Goal: Information Seeking & Learning: Learn about a topic

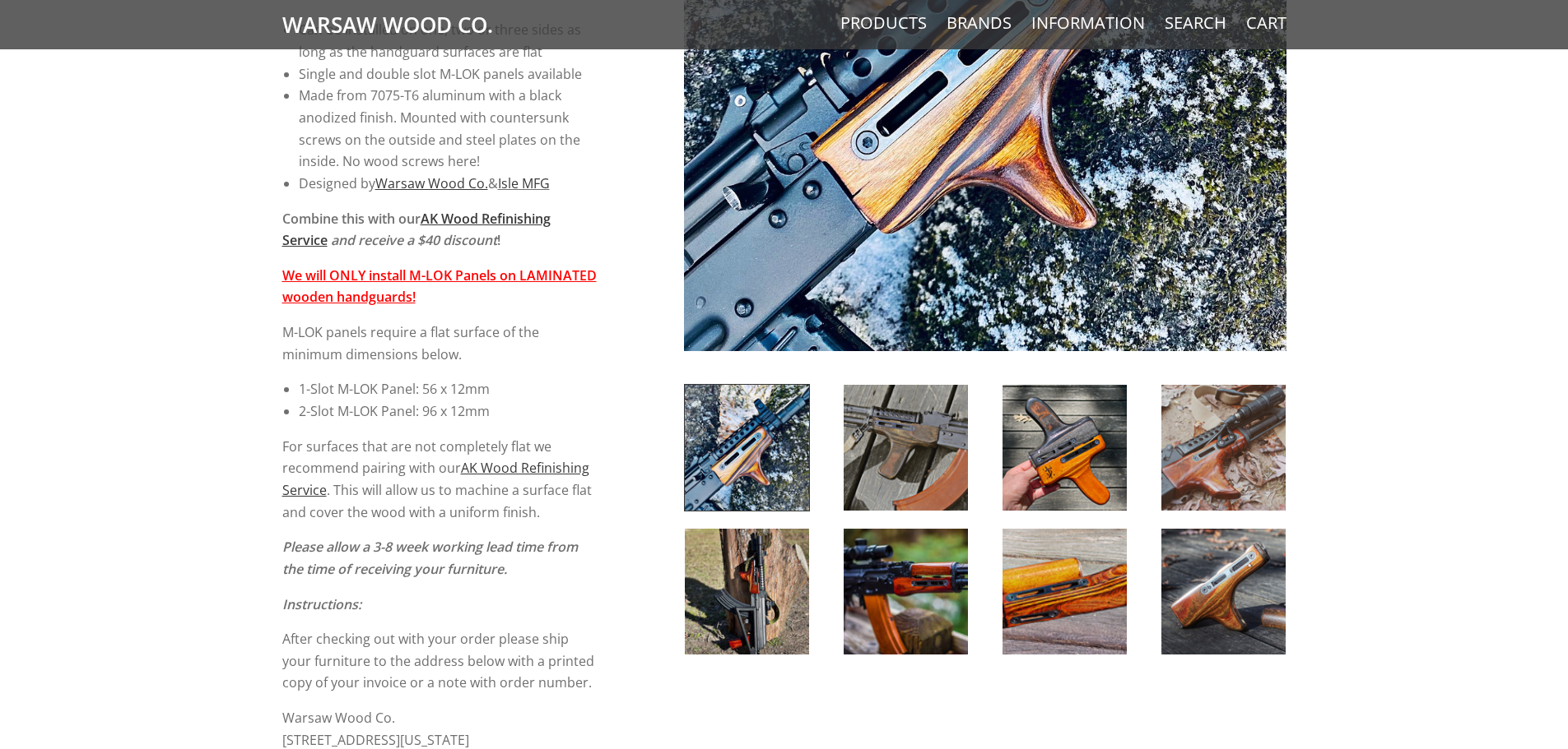
scroll to position [247, 0]
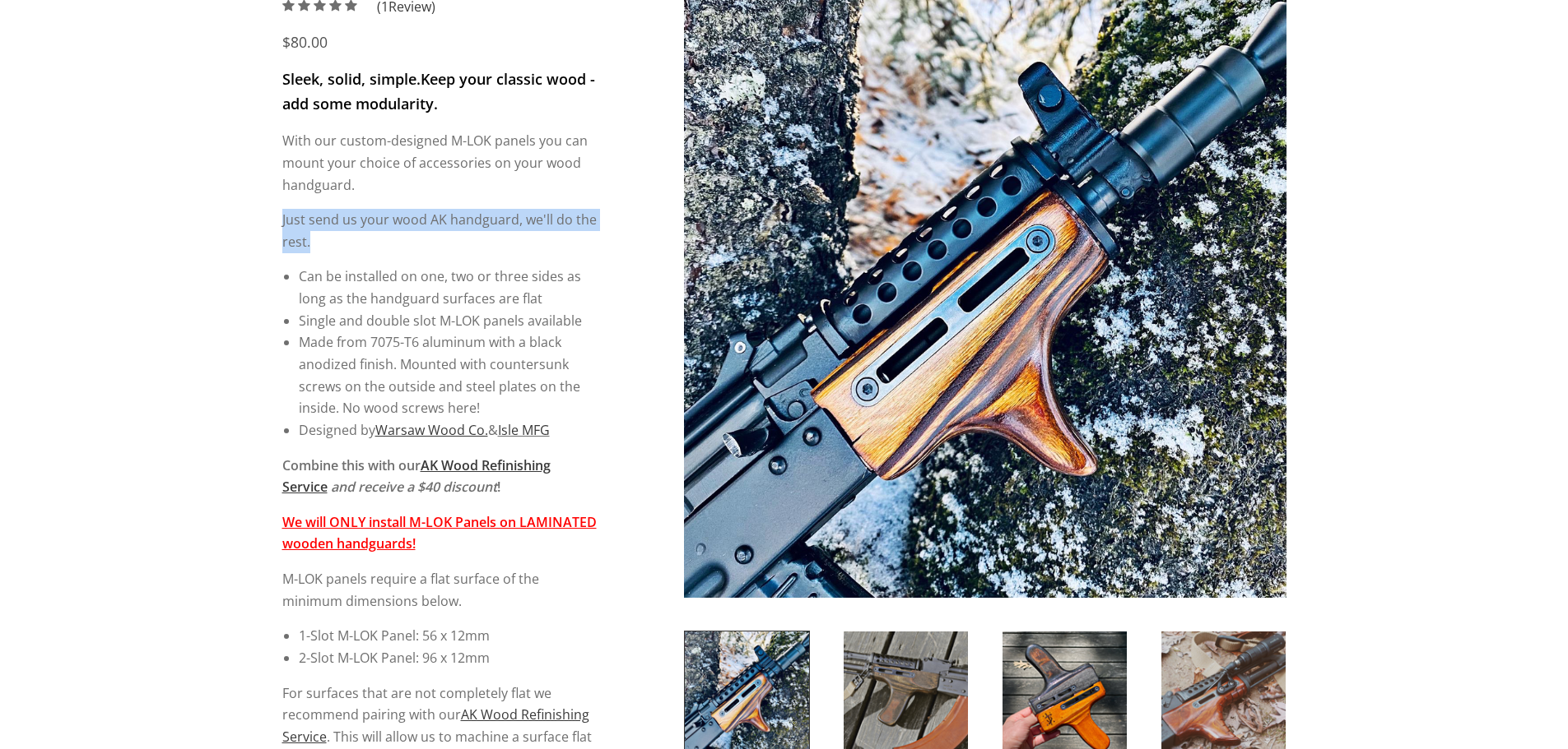
drag, startPoint x: 277, startPoint y: 219, endPoint x: 379, endPoint y: 243, distance: 104.8
click at [379, 243] on div "5 / 5 ( 1 Review) $80.00 Sleek, solid, simple. Keep your classic wood - add som…" at bounding box center [784, 755] width 1037 height 1520
click at [379, 243] on p "Just send us your wood AK handguard, we'll do the rest." at bounding box center [439, 230] width 315 height 44
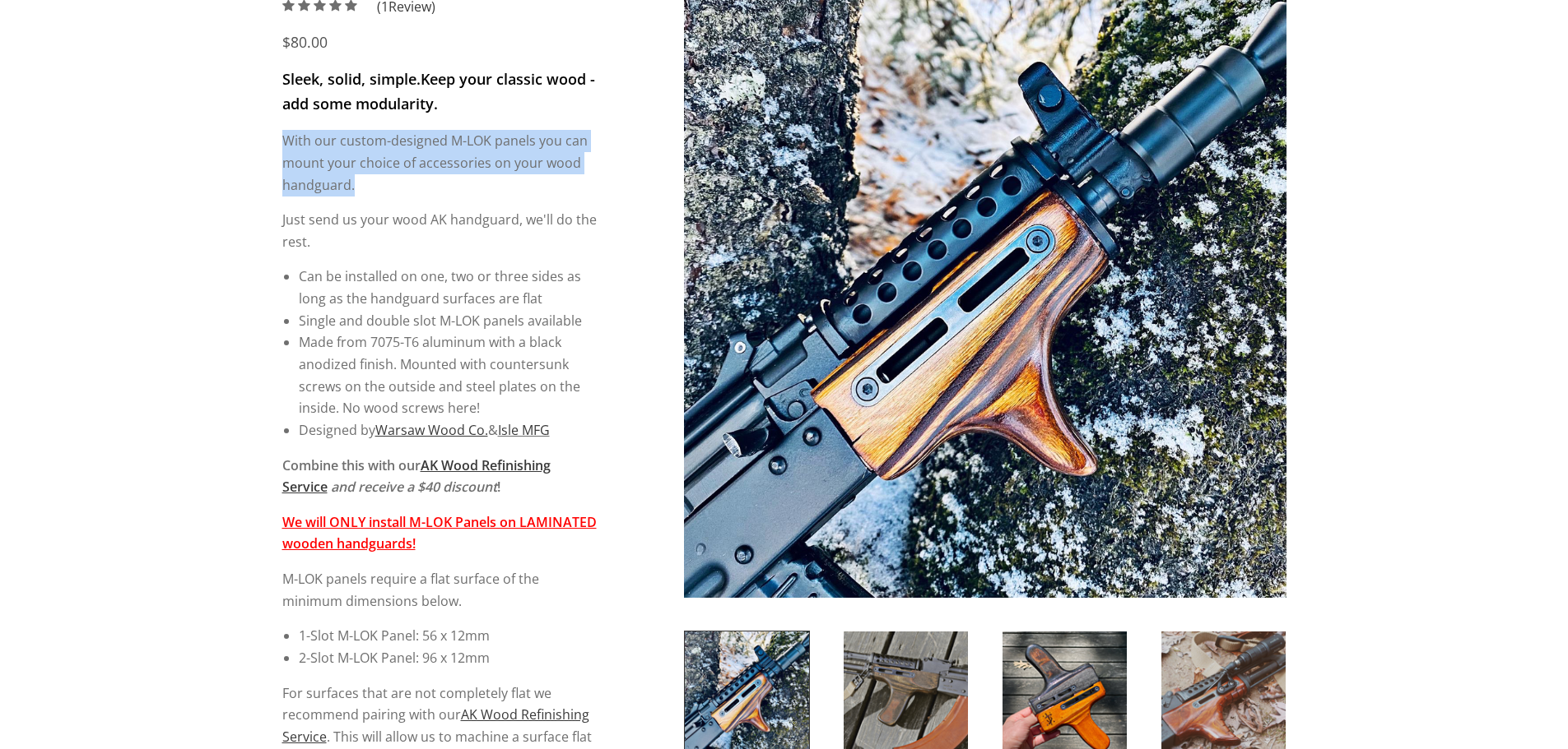
drag, startPoint x: 284, startPoint y: 145, endPoint x: 395, endPoint y: 177, distance: 115.5
click at [395, 177] on p "With our custom-designed M-LOK panels you can mount your choice of accessories …" at bounding box center [439, 163] width 315 height 66
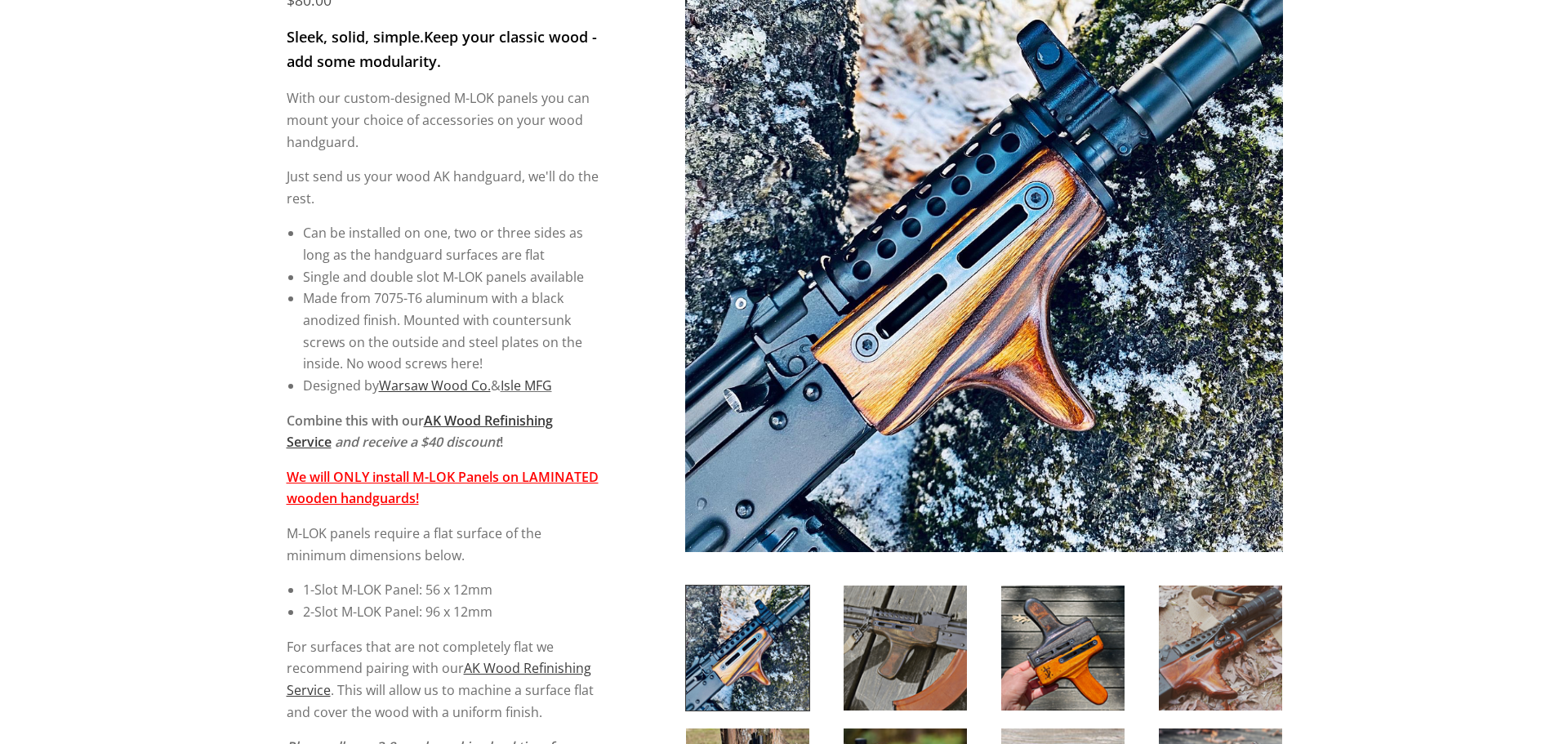
scroll to position [0, 0]
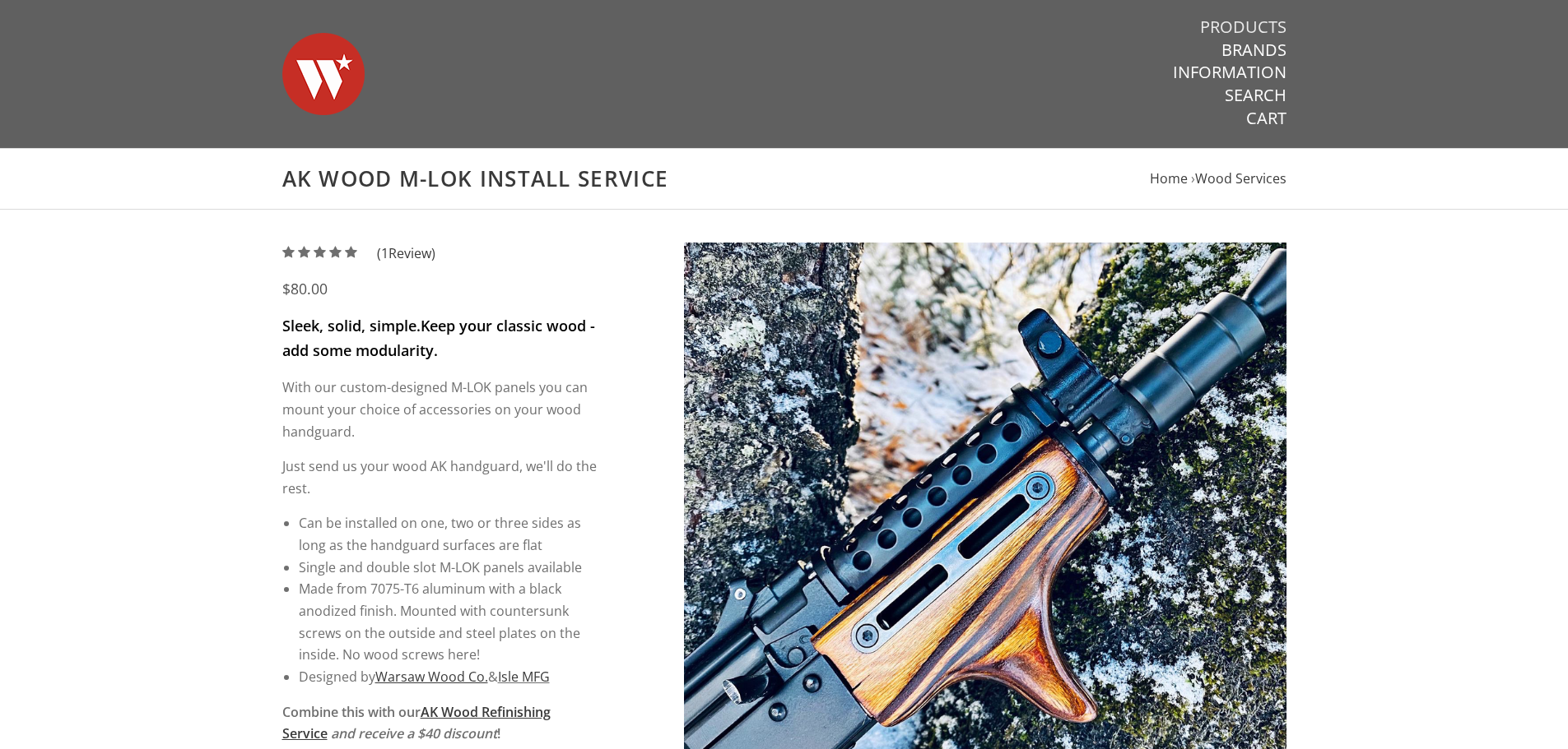
click at [1234, 28] on link "Products" at bounding box center [1243, 27] width 86 height 22
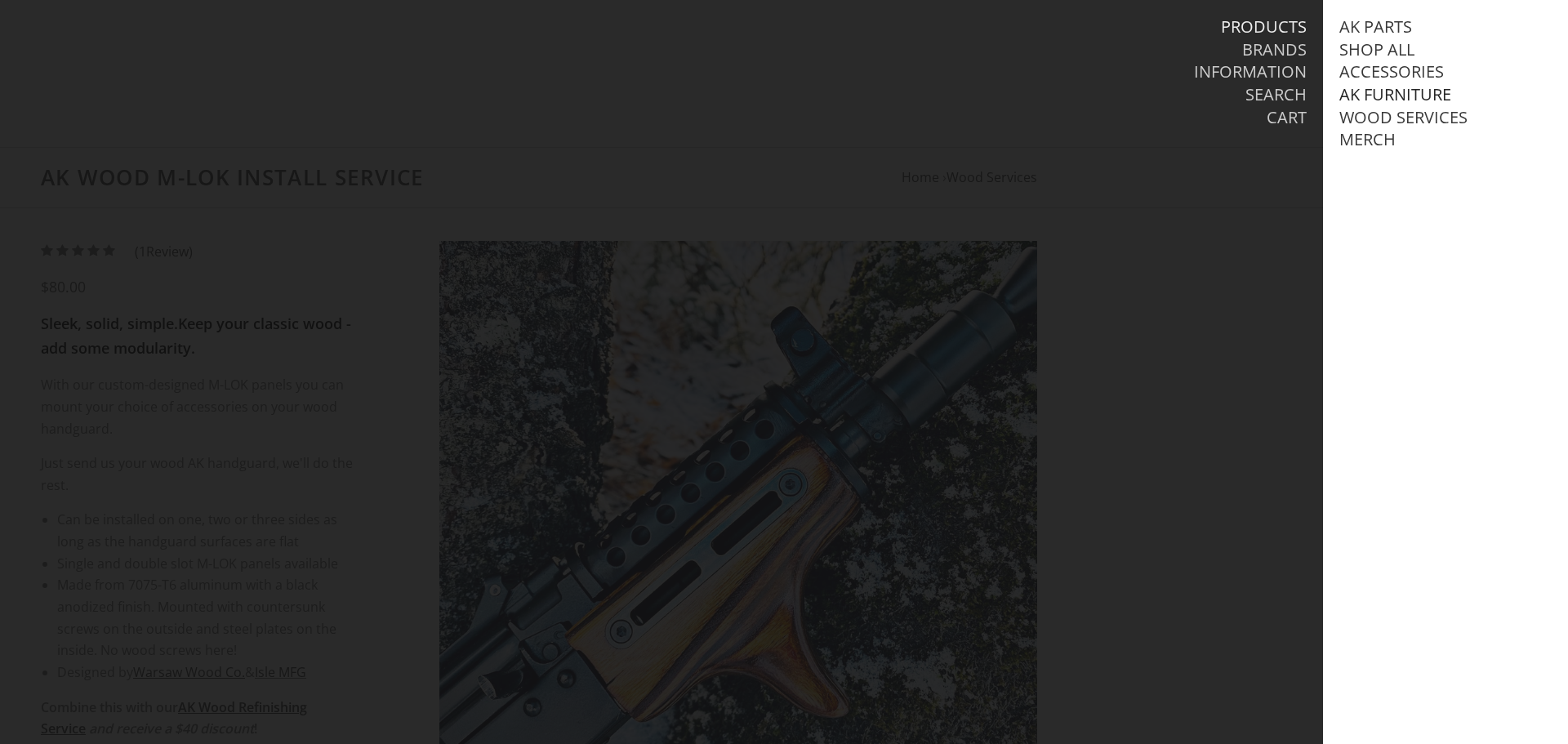
click at [1403, 93] on link "AK Furniture" at bounding box center [1395, 94] width 112 height 21
click at [1410, 173] on link "Handguards" at bounding box center [1412, 162] width 113 height 21
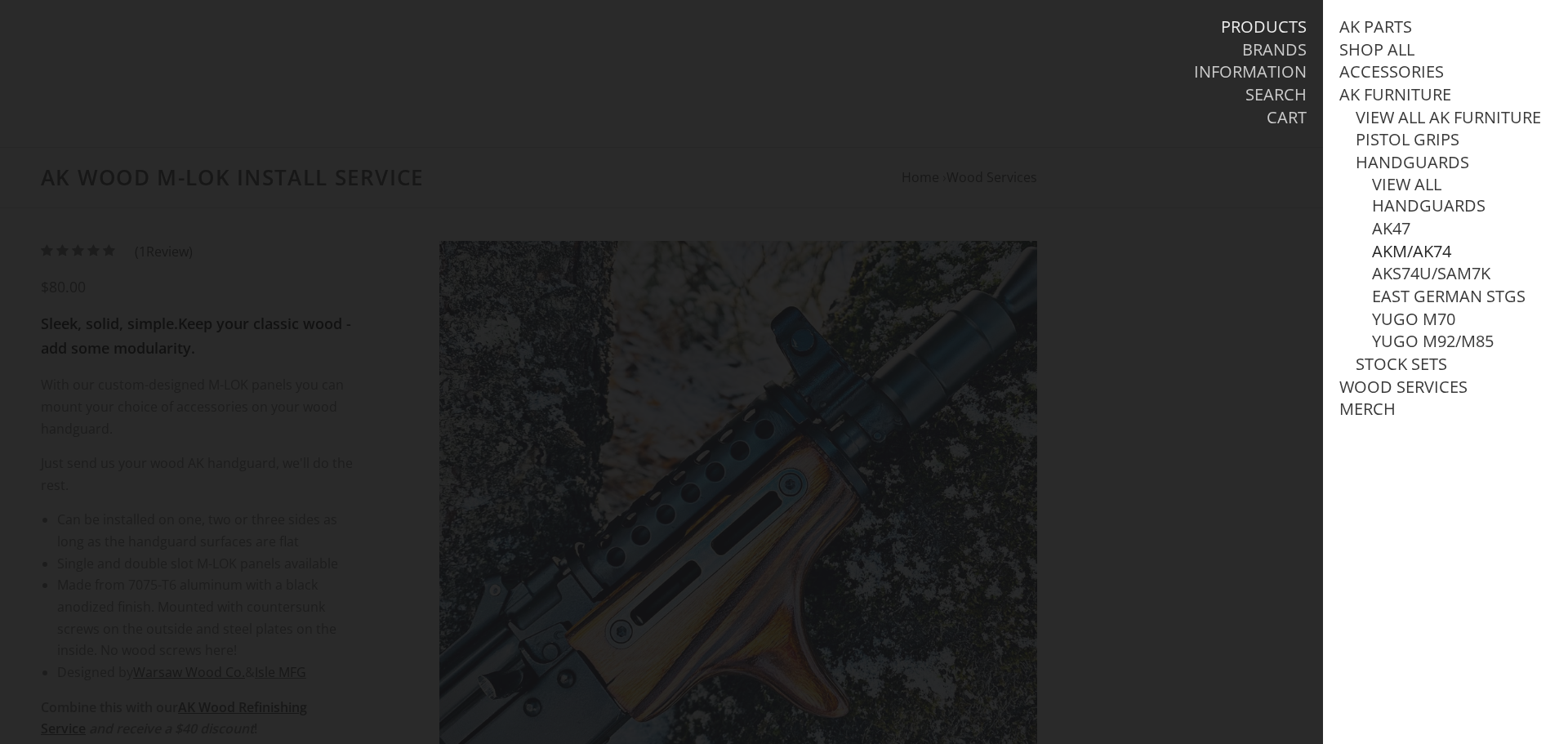
click at [1411, 262] on link "AKM/AK74" at bounding box center [1411, 251] width 79 height 21
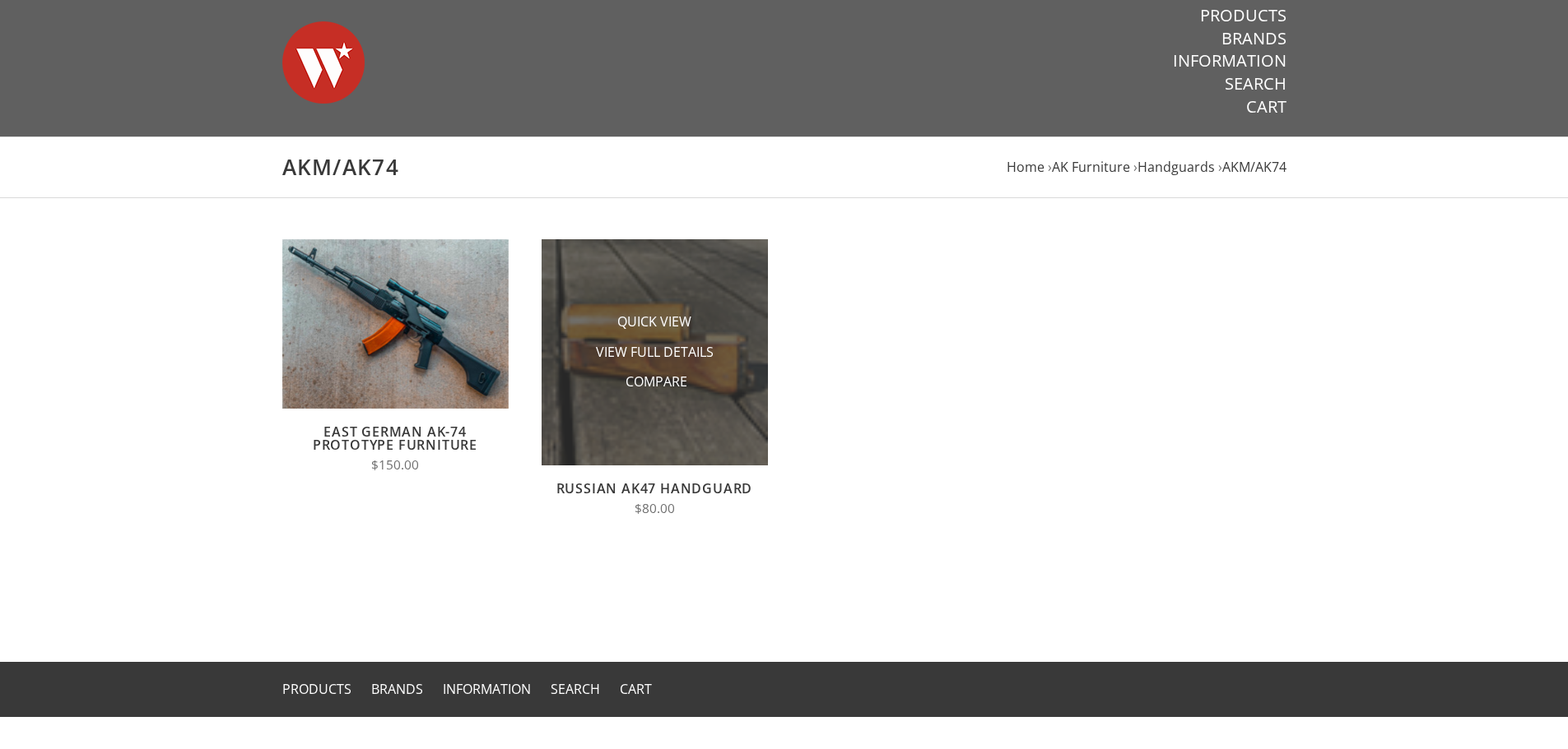
scroll to position [82, 0]
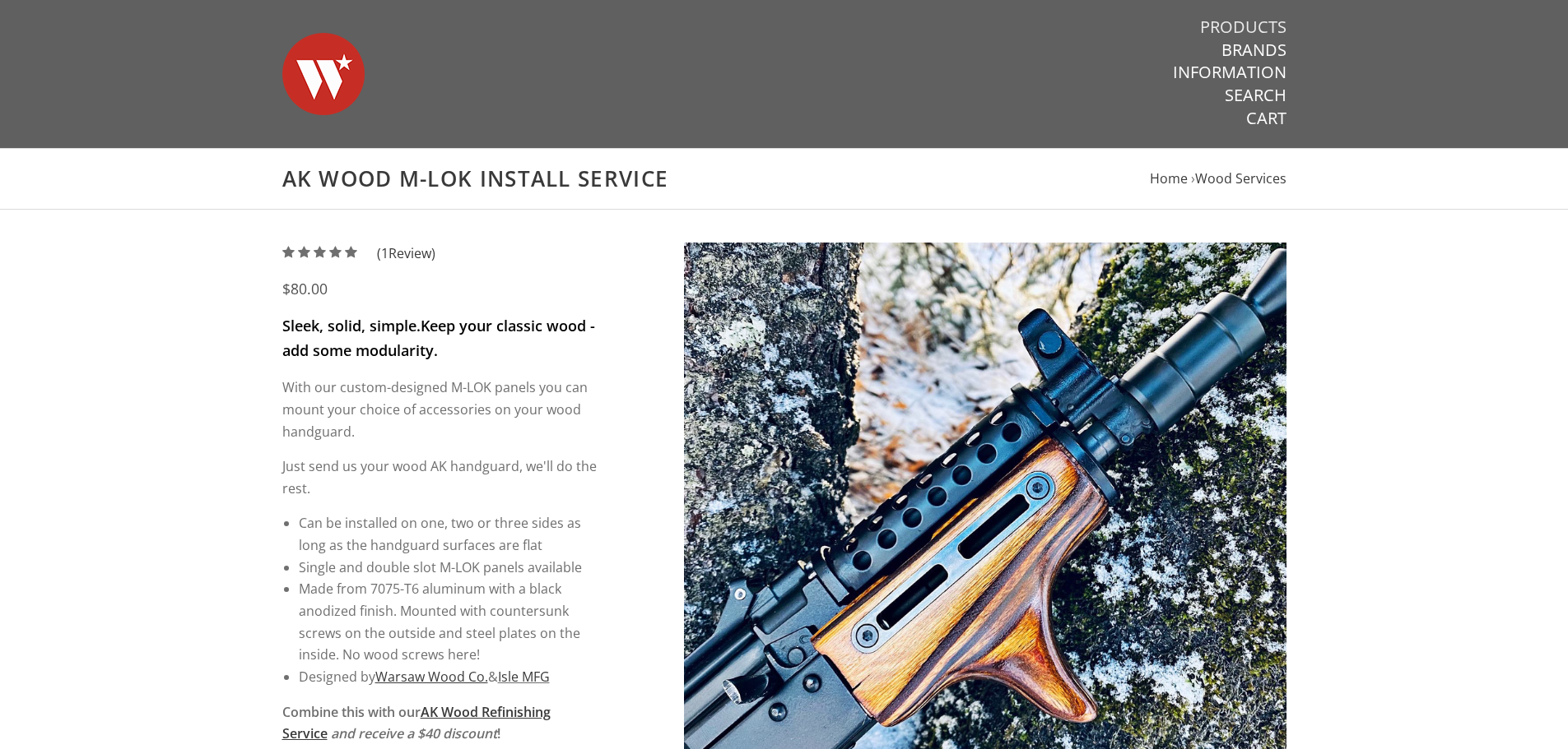
click at [1274, 27] on link "Products" at bounding box center [1243, 27] width 86 height 22
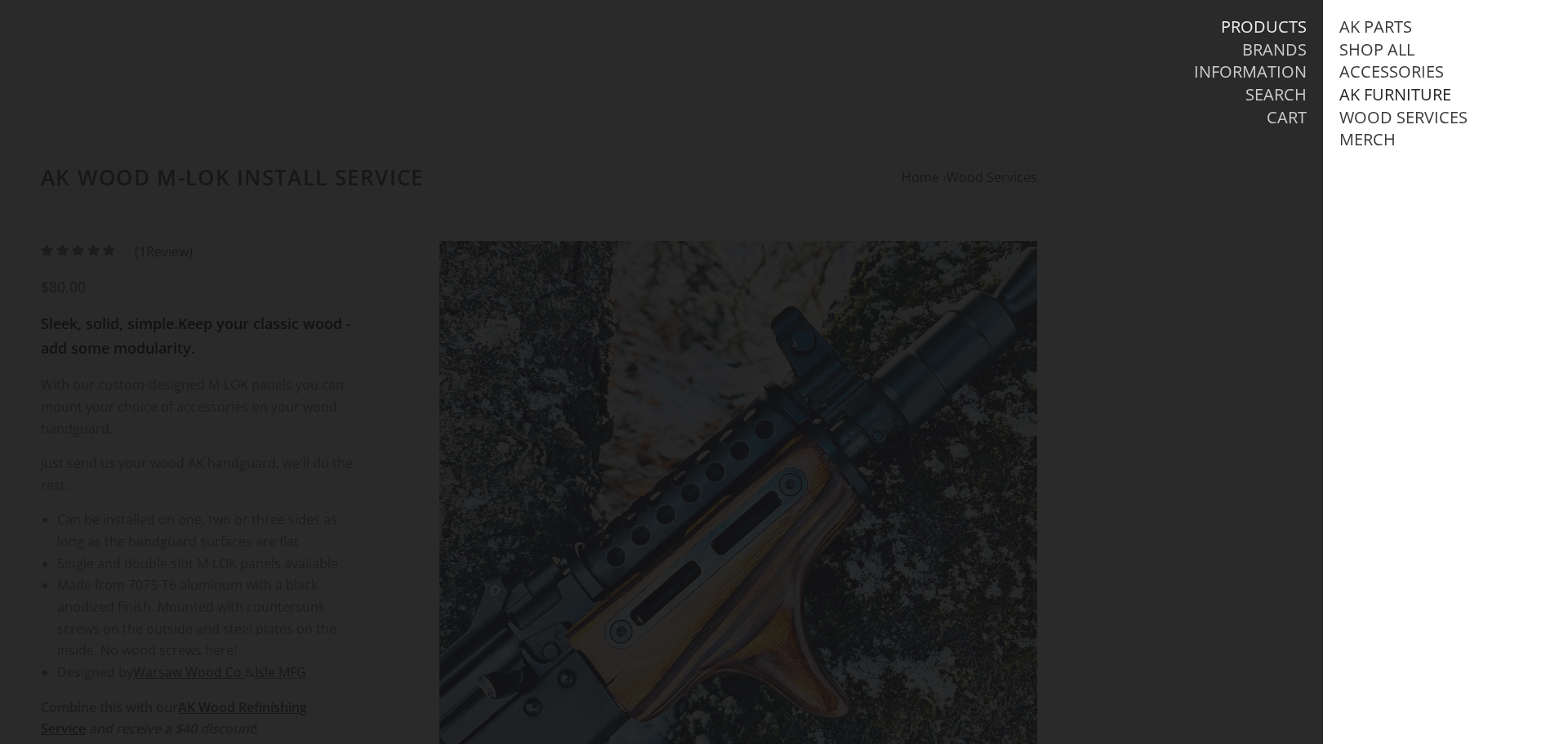
click at [1412, 92] on link "AK Furniture" at bounding box center [1395, 94] width 112 height 21
click at [1268, 93] on link "Search" at bounding box center [1276, 94] width 61 height 21
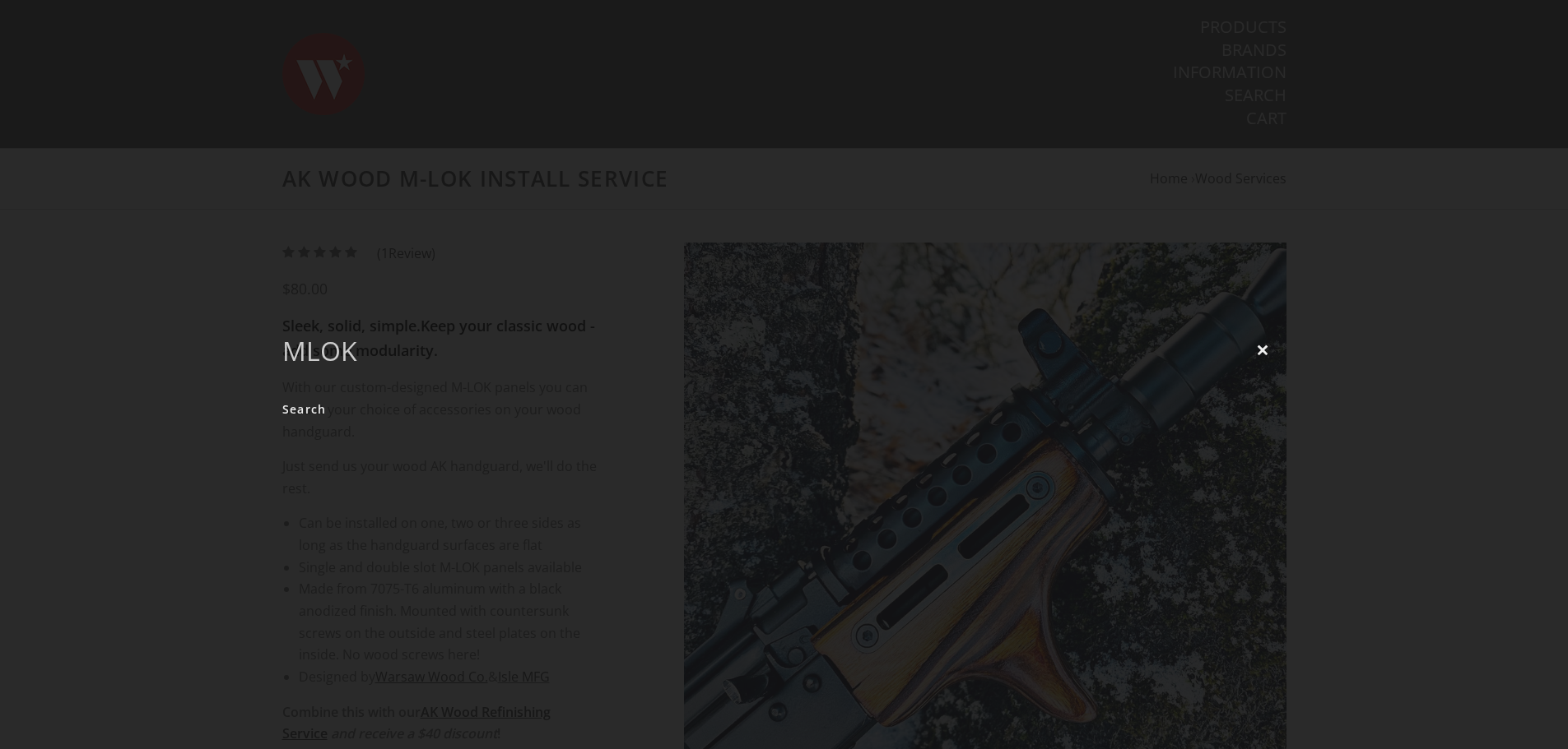
type input "mlok"
click at [282, 393] on input "Search" at bounding box center [304, 409] width 44 height 32
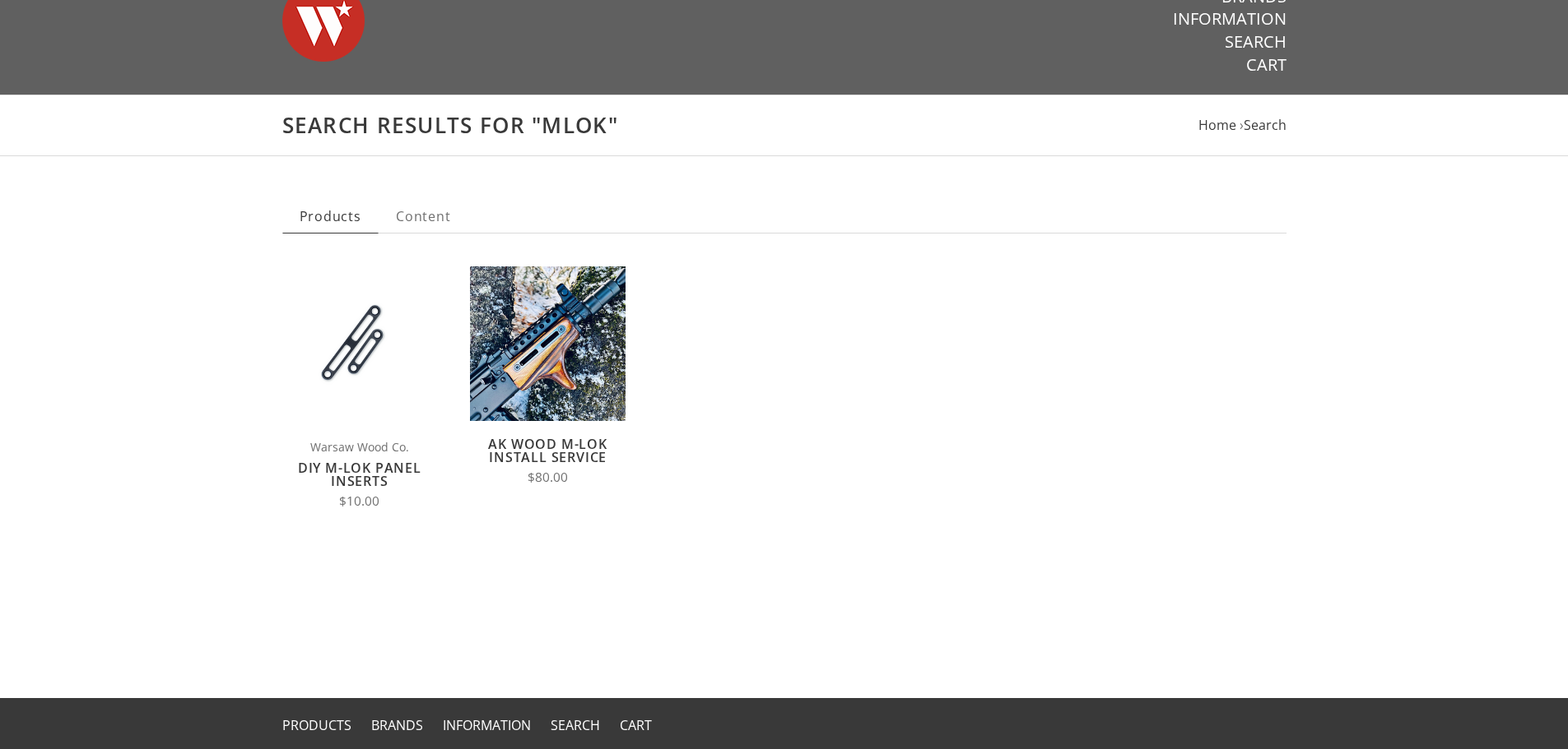
scroll to position [82, 0]
